Goal: Use online tool/utility: Utilize a website feature to perform a specific function

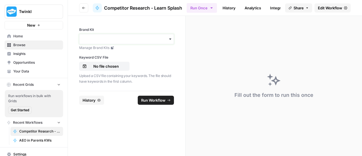
click at [91, 38] on input "Brand Kit" at bounding box center [126, 39] width 87 height 6
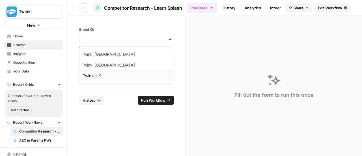
click at [93, 72] on div "Twinkl UK" at bounding box center [126, 75] width 94 height 11
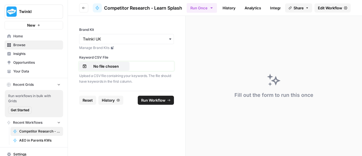
click at [93, 67] on p "No file chosen" at bounding box center [106, 66] width 36 height 6
click at [147, 98] on span "Run Workflow" at bounding box center [153, 100] width 24 height 6
click at [104, 68] on p "Parent's Segment Keyword Research - [DATE] - Sheet18.csv" at bounding box center [106, 66] width 36 height 6
click at [168, 99] on icon "submit" at bounding box center [168, 99] width 3 height 3
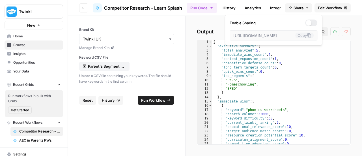
click at [291, 8] on button "Share" at bounding box center [298, 7] width 27 height 9
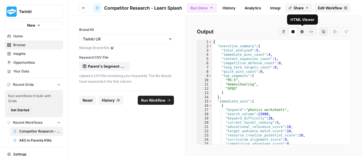
click at [300, 31] on icon "button" at bounding box center [301, 31] width 3 height 3
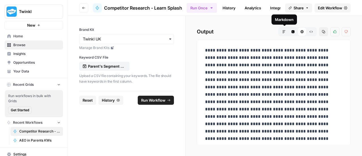
click at [281, 32] on button "Markdown" at bounding box center [283, 31] width 9 height 9
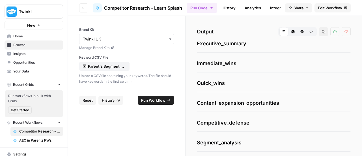
click at [216, 46] on span "Executive_summary" at bounding box center [274, 44] width 154 height 8
click at [219, 64] on span "Immediate_wins" at bounding box center [274, 63] width 154 height 8
click at [288, 33] on button "Code Editor" at bounding box center [292, 31] width 9 height 9
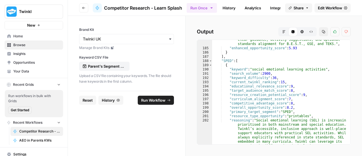
scroll to position [1323, 0]
